Goal: Transaction & Acquisition: Purchase product/service

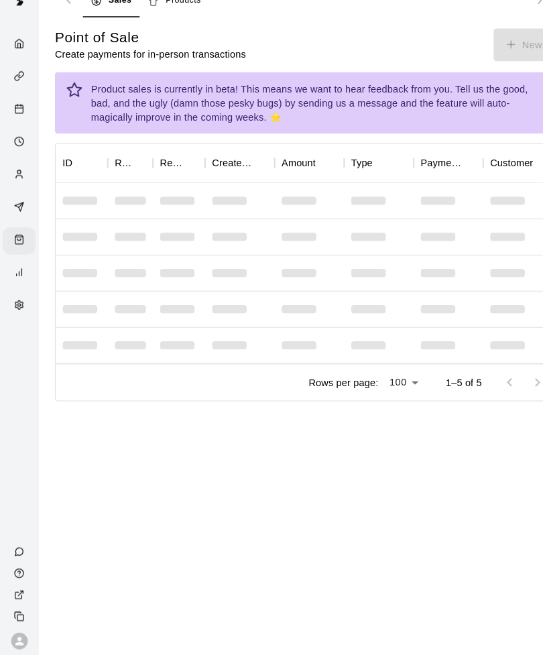
scroll to position [23, 0]
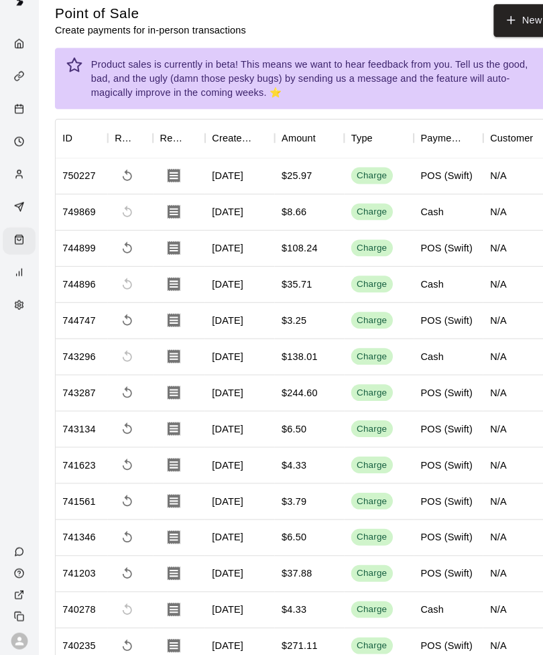
click at [501, 55] on button "New" at bounding box center [505, 42] width 58 height 31
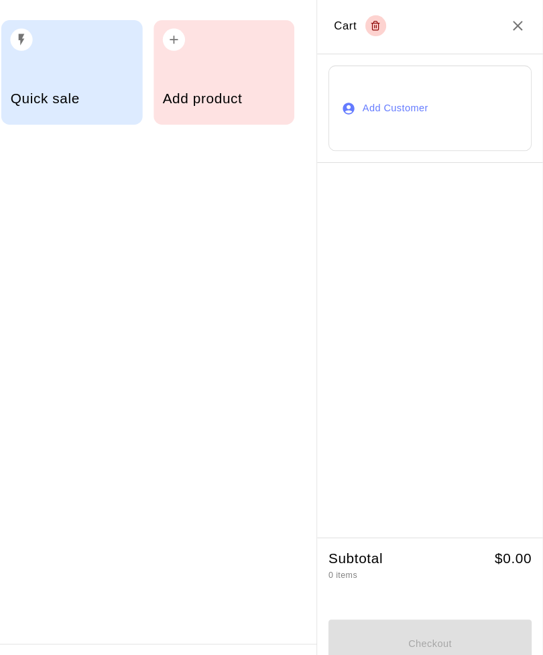
click at [214, 62] on div "Add product" at bounding box center [236, 71] width 136 height 101
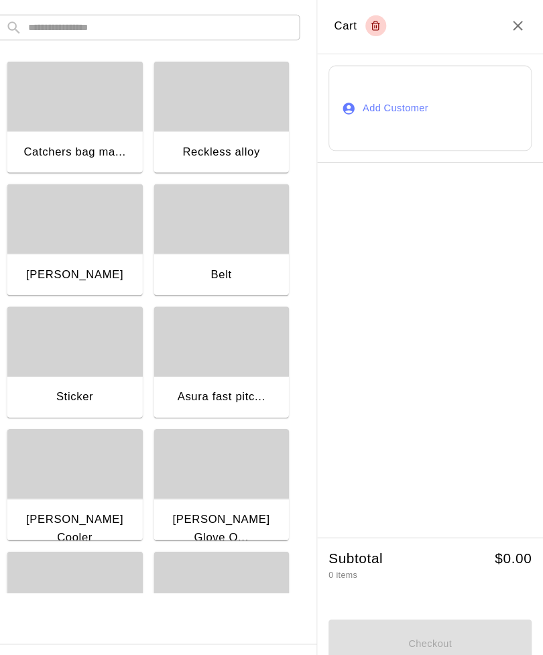
click at [271, 21] on input "text" at bounding box center [173, 28] width 253 height 25
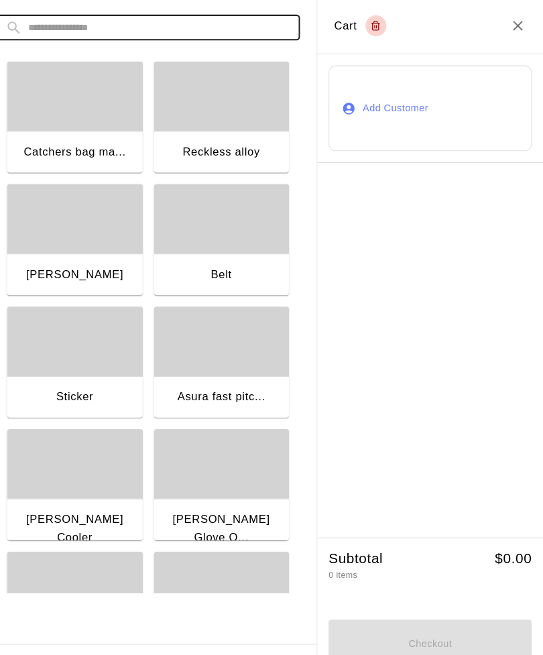
click at [261, 30] on input "text" at bounding box center [173, 28] width 253 height 25
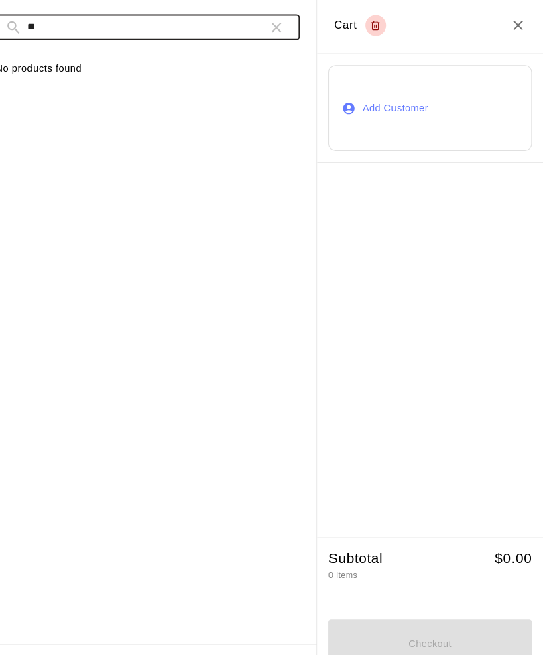
type input "*"
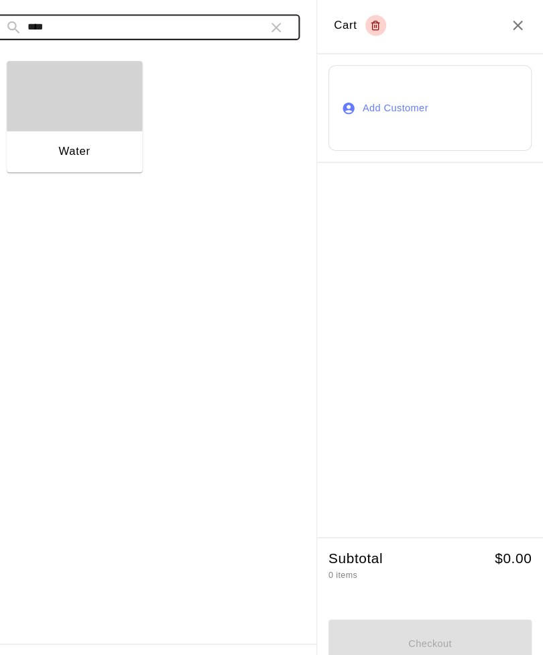
type input "****"
click at [82, 119] on div "button" at bounding box center [92, 94] width 131 height 67
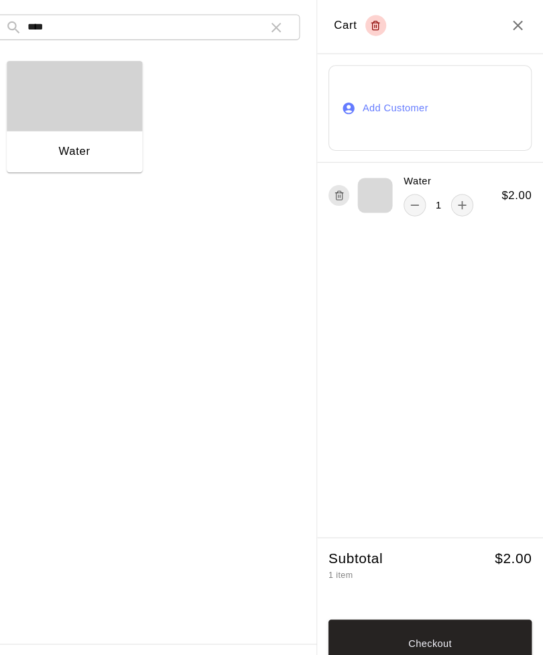
scroll to position [0, 4]
click at [261, 50] on div "Water" at bounding box center [157, 109] width 282 height 118
click at [244, 31] on input "****" at bounding box center [157, 28] width 220 height 25
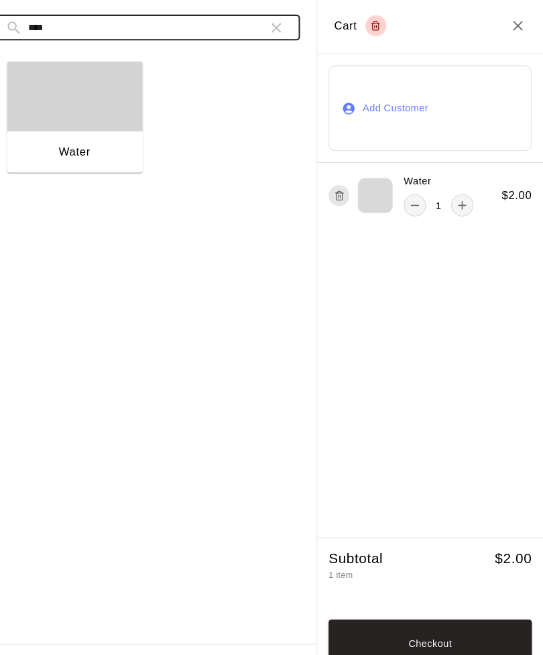
scroll to position [0, 3]
click at [281, 24] on icon "button" at bounding box center [285, 28] width 9 height 9
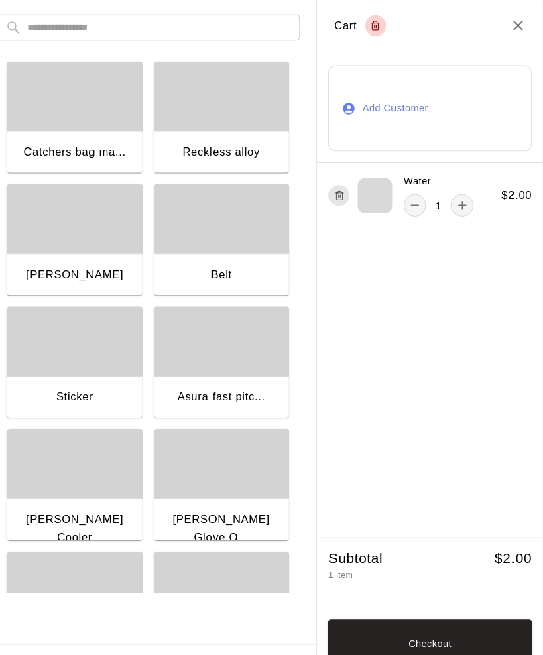
click at [255, 29] on input "text" at bounding box center [173, 28] width 253 height 25
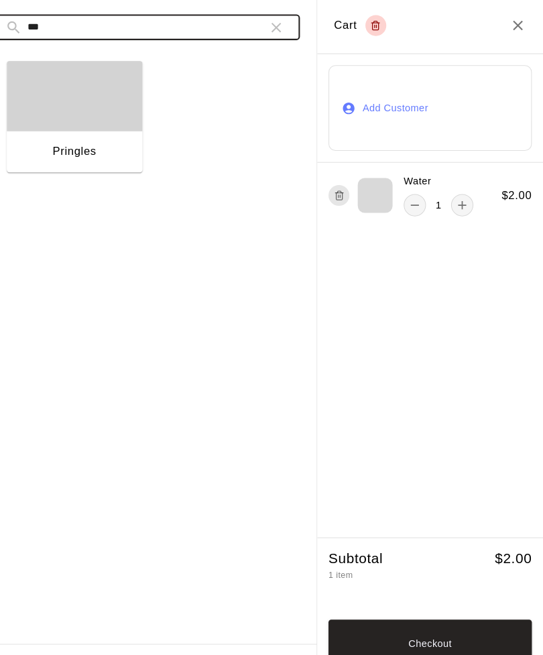
type input "***"
click at [43, 139] on div "Pringles" at bounding box center [92, 149] width 131 height 43
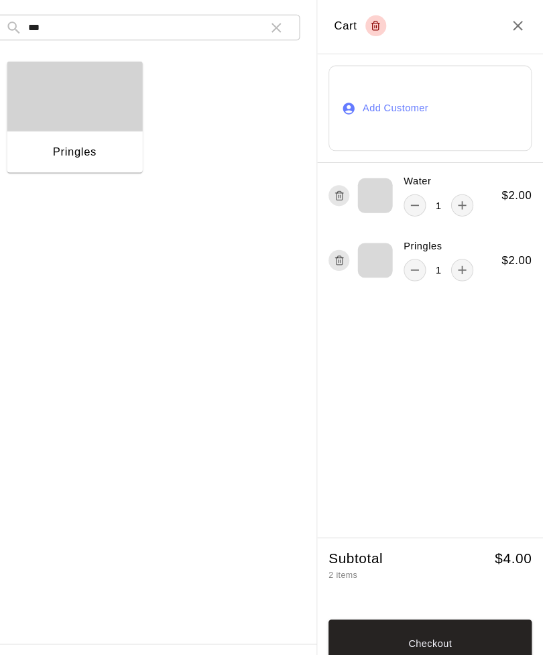
click at [278, 34] on icon "button" at bounding box center [286, 29] width 16 height 16
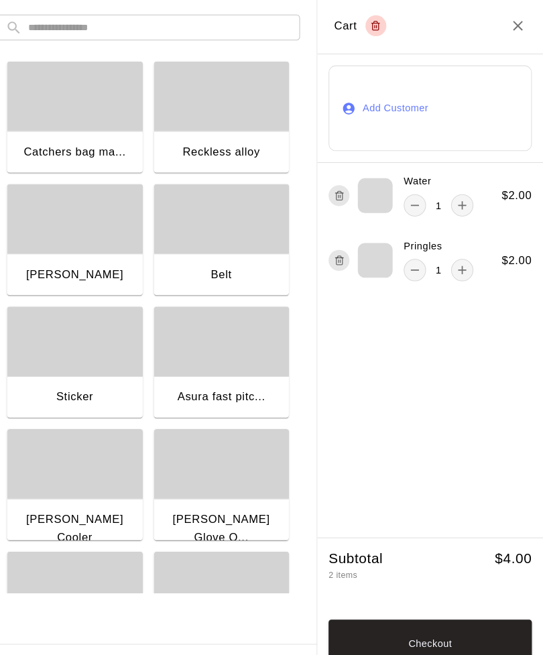
click at [47, 24] on input "text" at bounding box center [173, 28] width 253 height 25
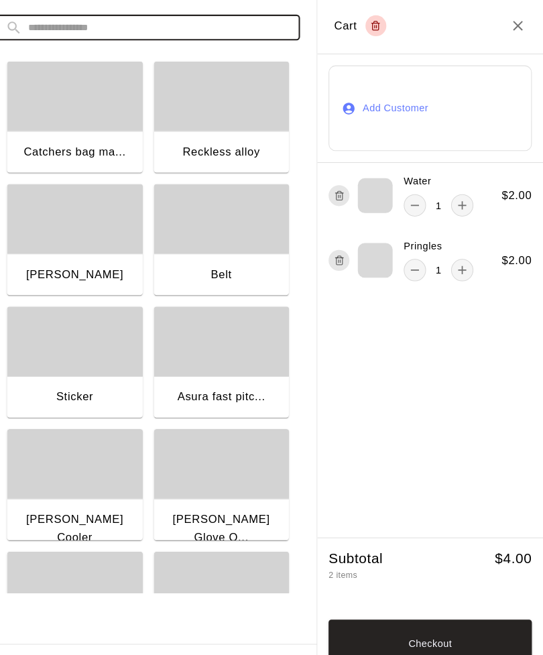
scroll to position [0, 3]
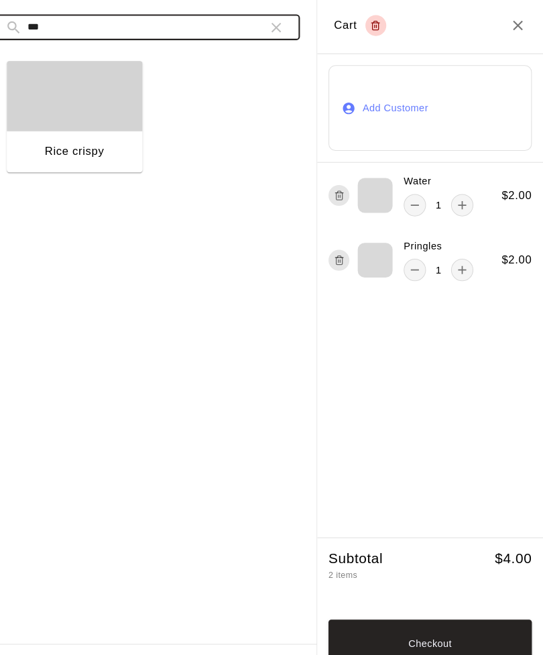
type input "***"
click at [51, 125] on div "button" at bounding box center [92, 94] width 131 height 67
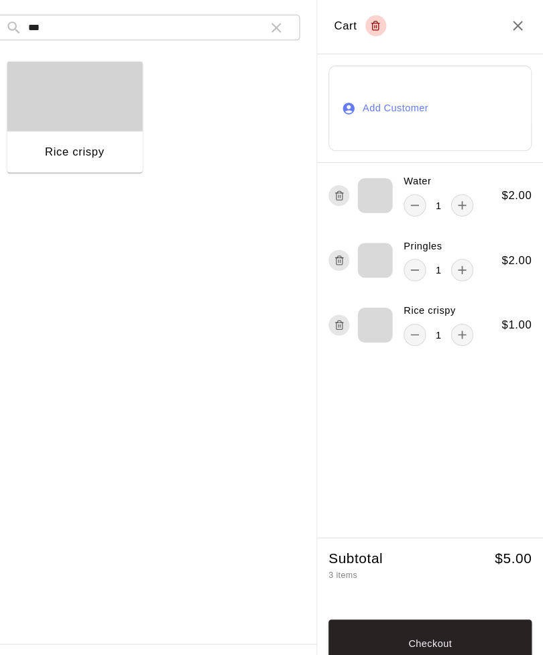
click at [466, 625] on button "Checkout" at bounding box center [434, 621] width 196 height 46
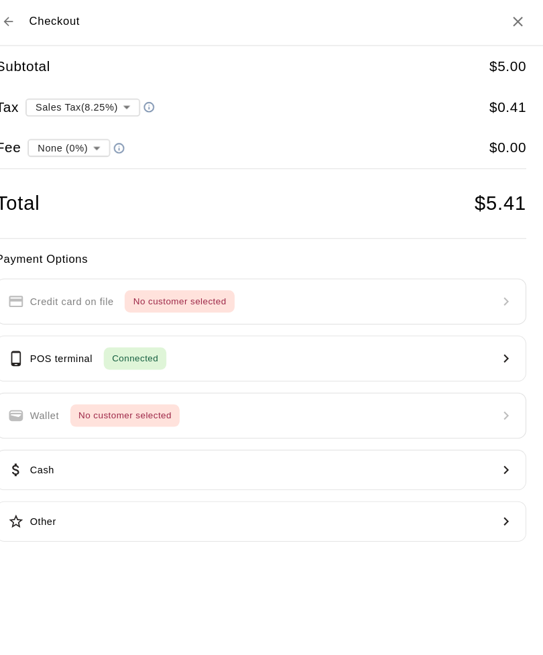
click at [472, 340] on button "POS terminal Connected" at bounding box center [271, 347] width 511 height 44
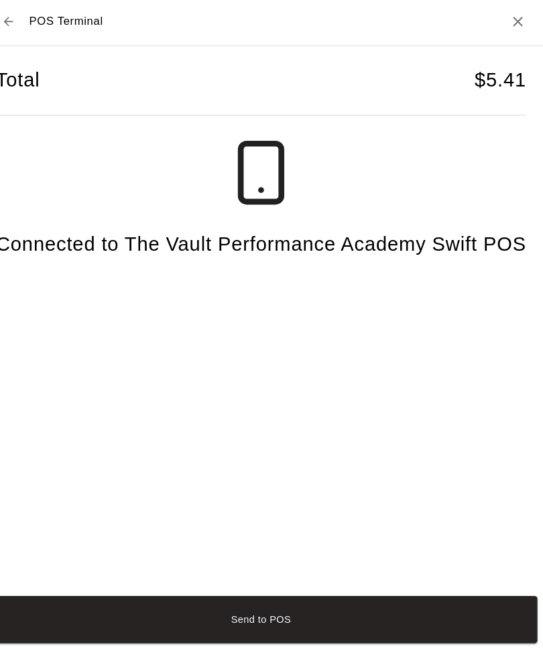
scroll to position [9, 0]
click at [164, 617] on button "Send to POS" at bounding box center [271, 599] width 532 height 46
